Goal: Browse casually: Explore the website without a specific task or goal

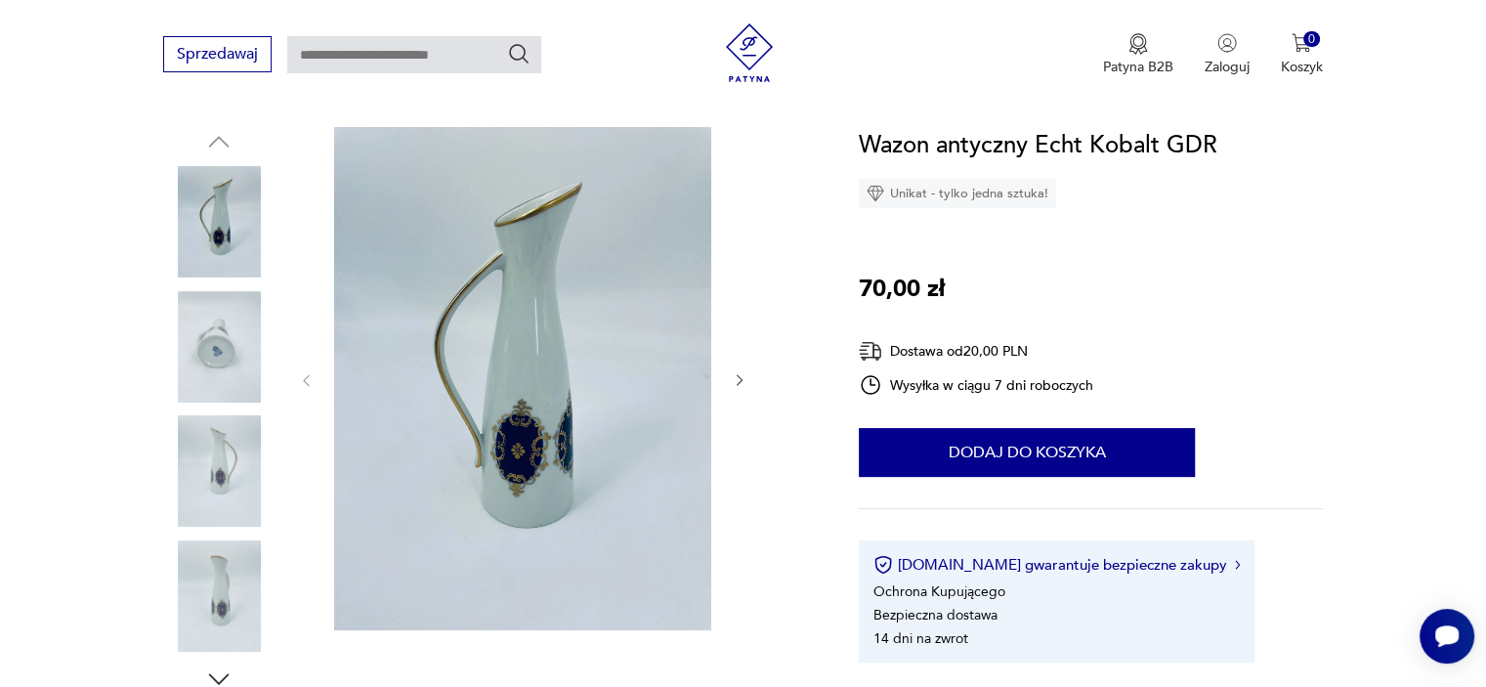
scroll to position [195, 0]
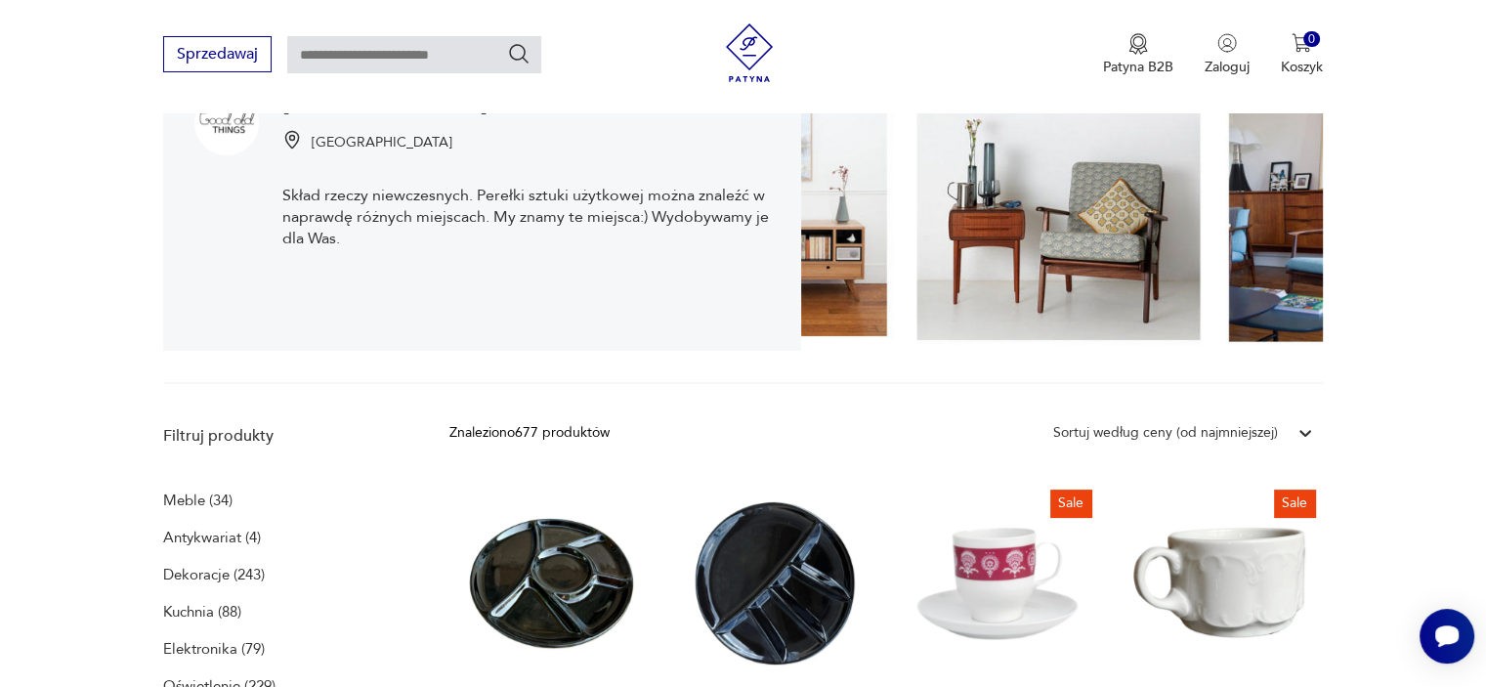
scroll to position [285, 0]
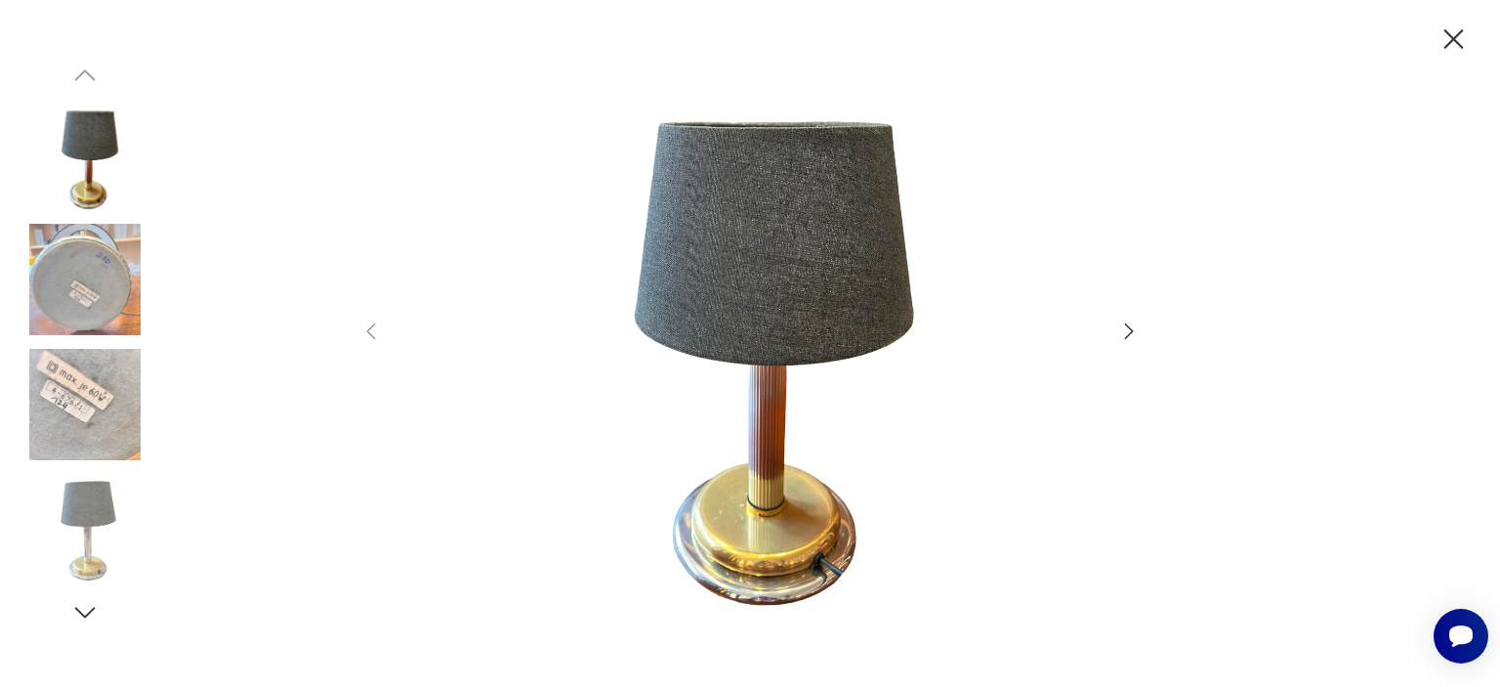
click at [1125, 335] on icon "button" at bounding box center [1128, 330] width 23 height 23
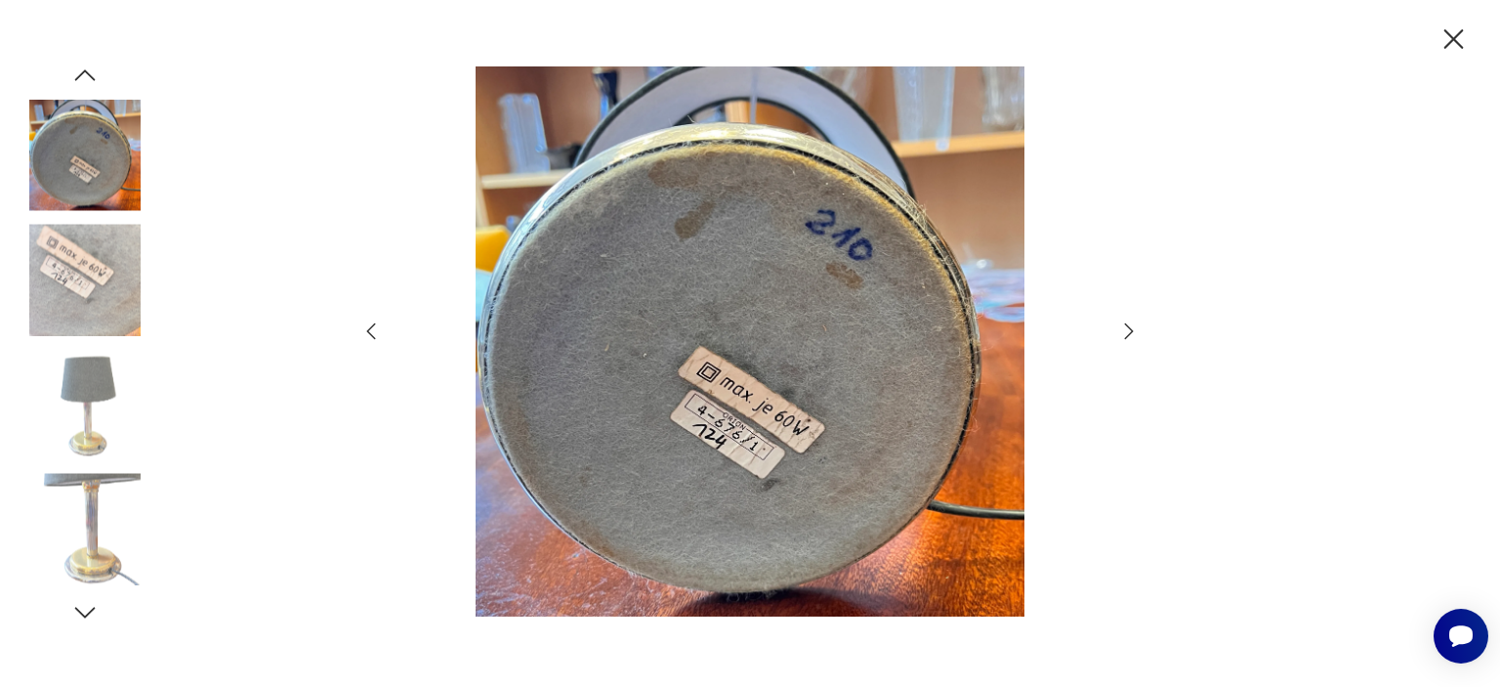
click at [1125, 335] on icon "button" at bounding box center [1128, 330] width 23 height 23
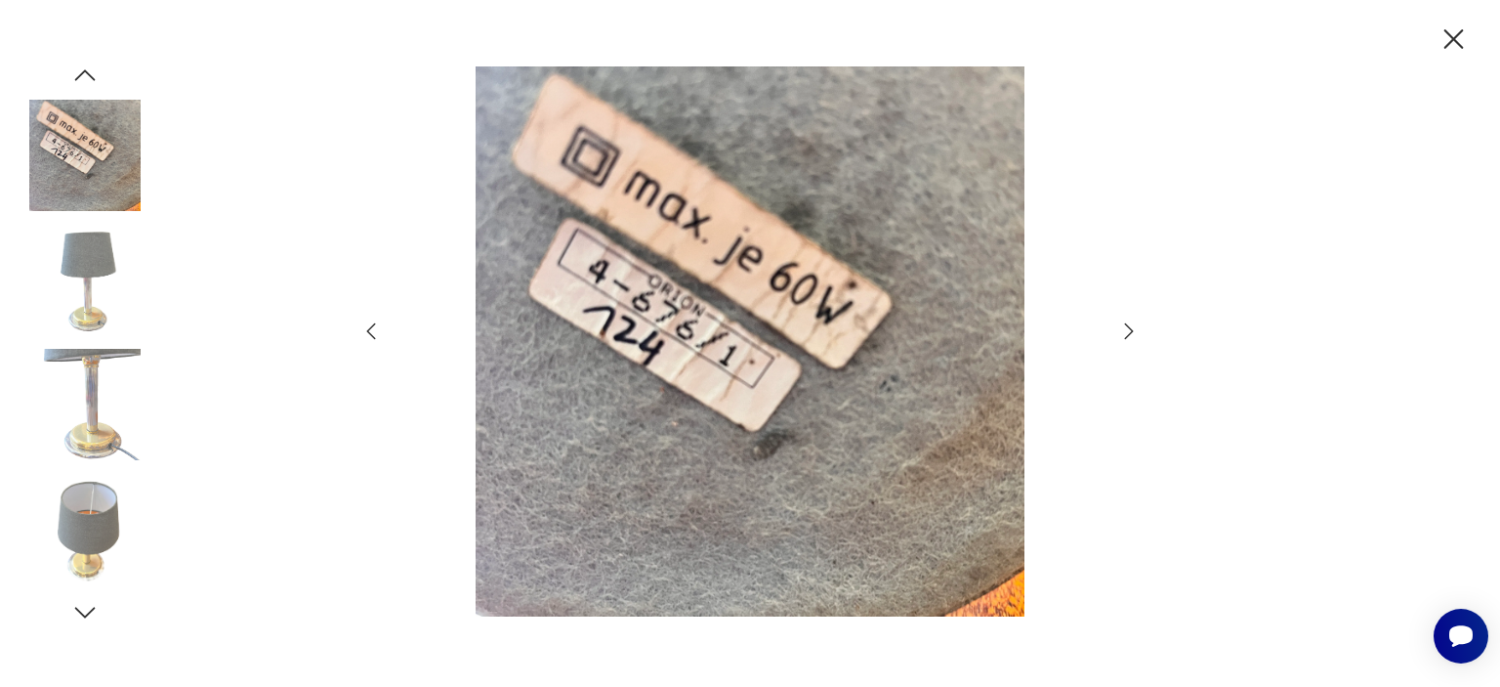
click at [1125, 335] on icon "button" at bounding box center [1128, 330] width 23 height 23
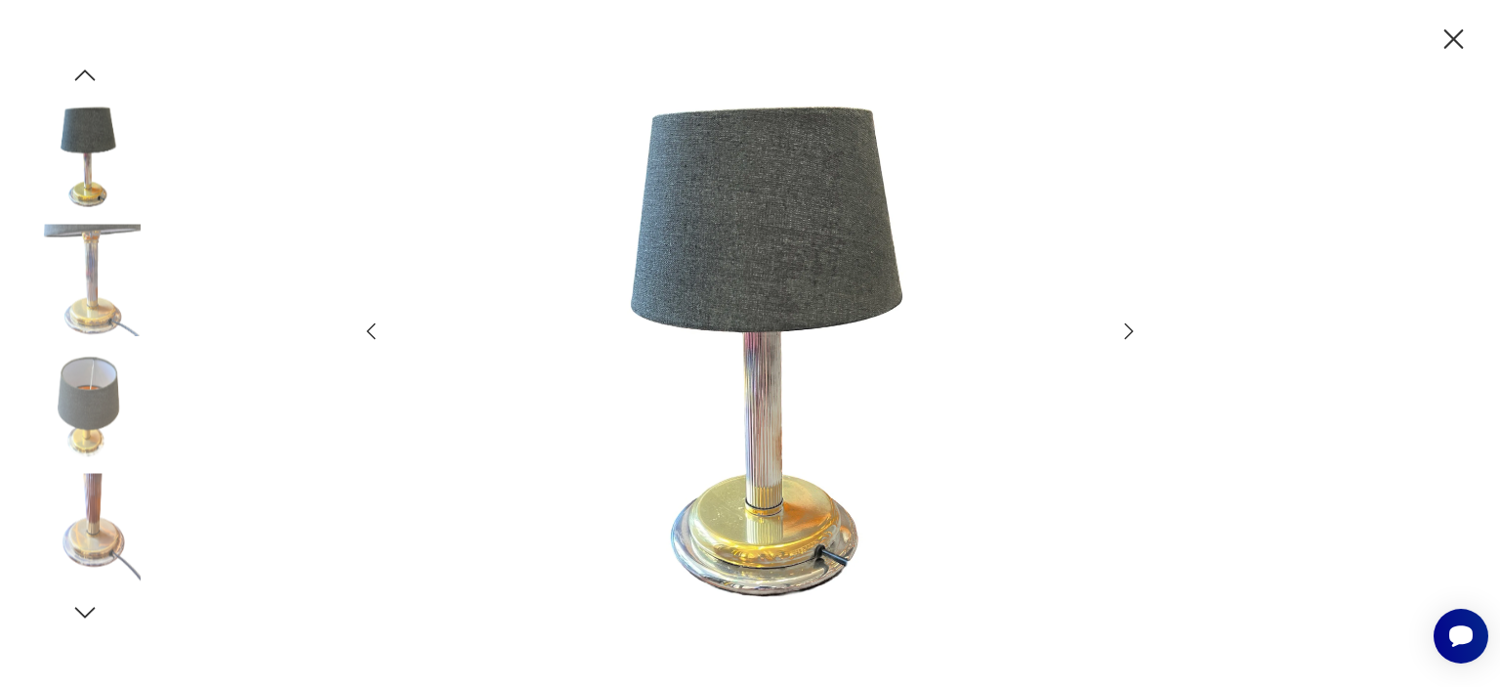
click at [1125, 335] on icon "button" at bounding box center [1128, 330] width 23 height 23
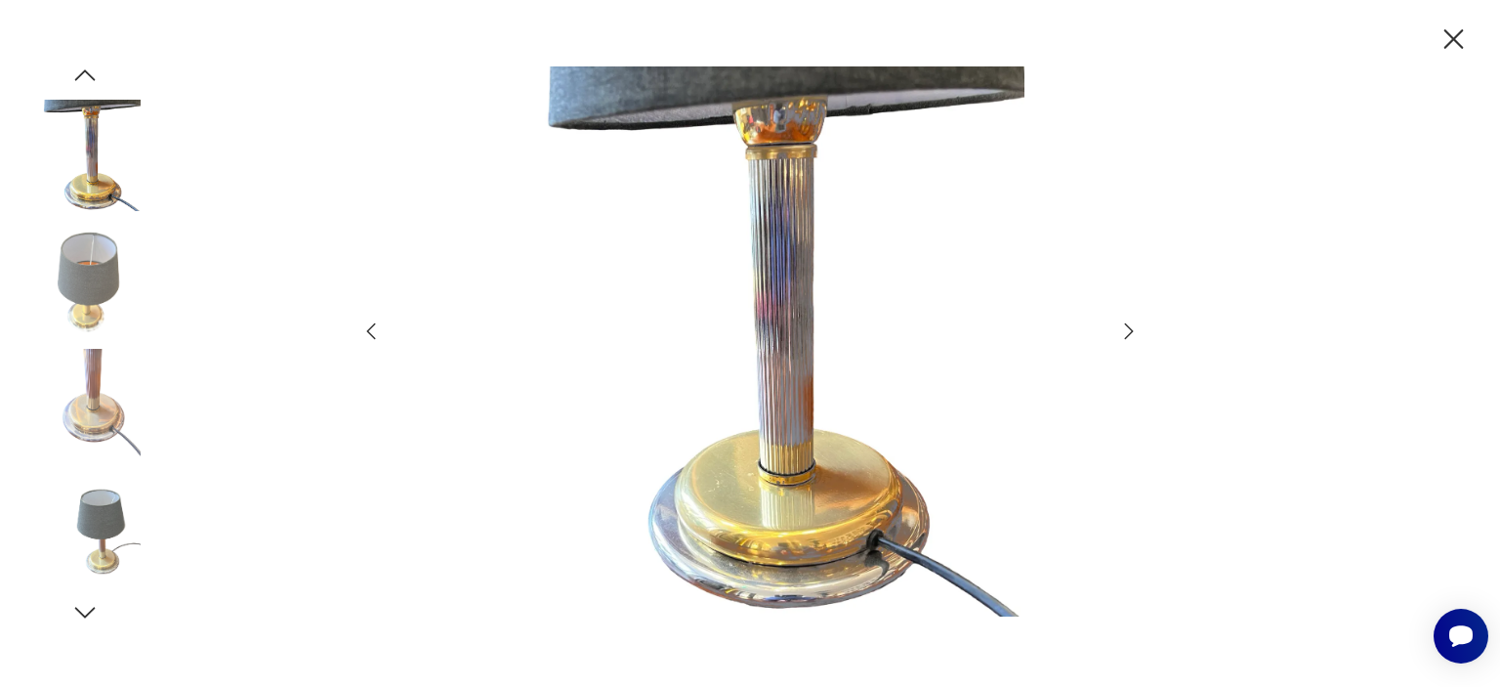
click at [1125, 335] on icon "button" at bounding box center [1128, 330] width 23 height 23
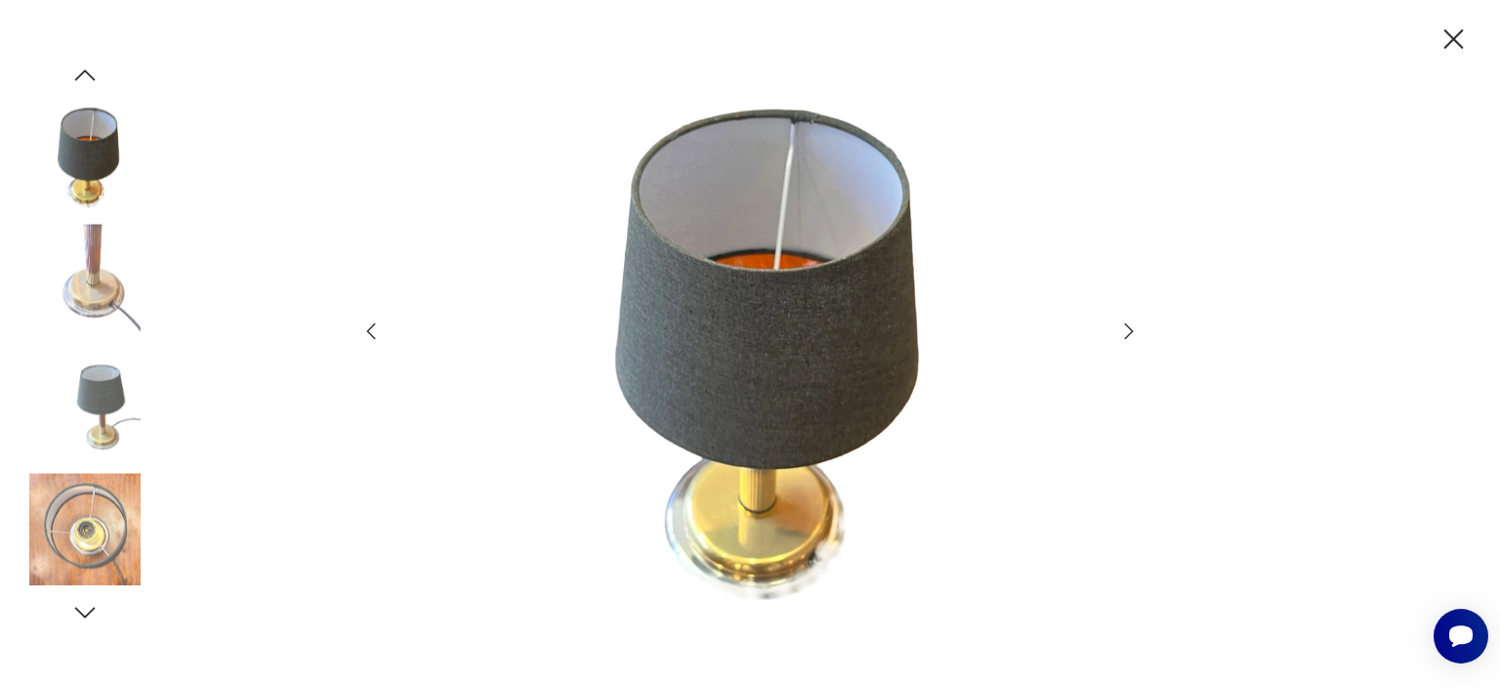
click at [1125, 335] on icon "button" at bounding box center [1128, 330] width 23 height 23
